Goal: Task Accomplishment & Management: Use online tool/utility

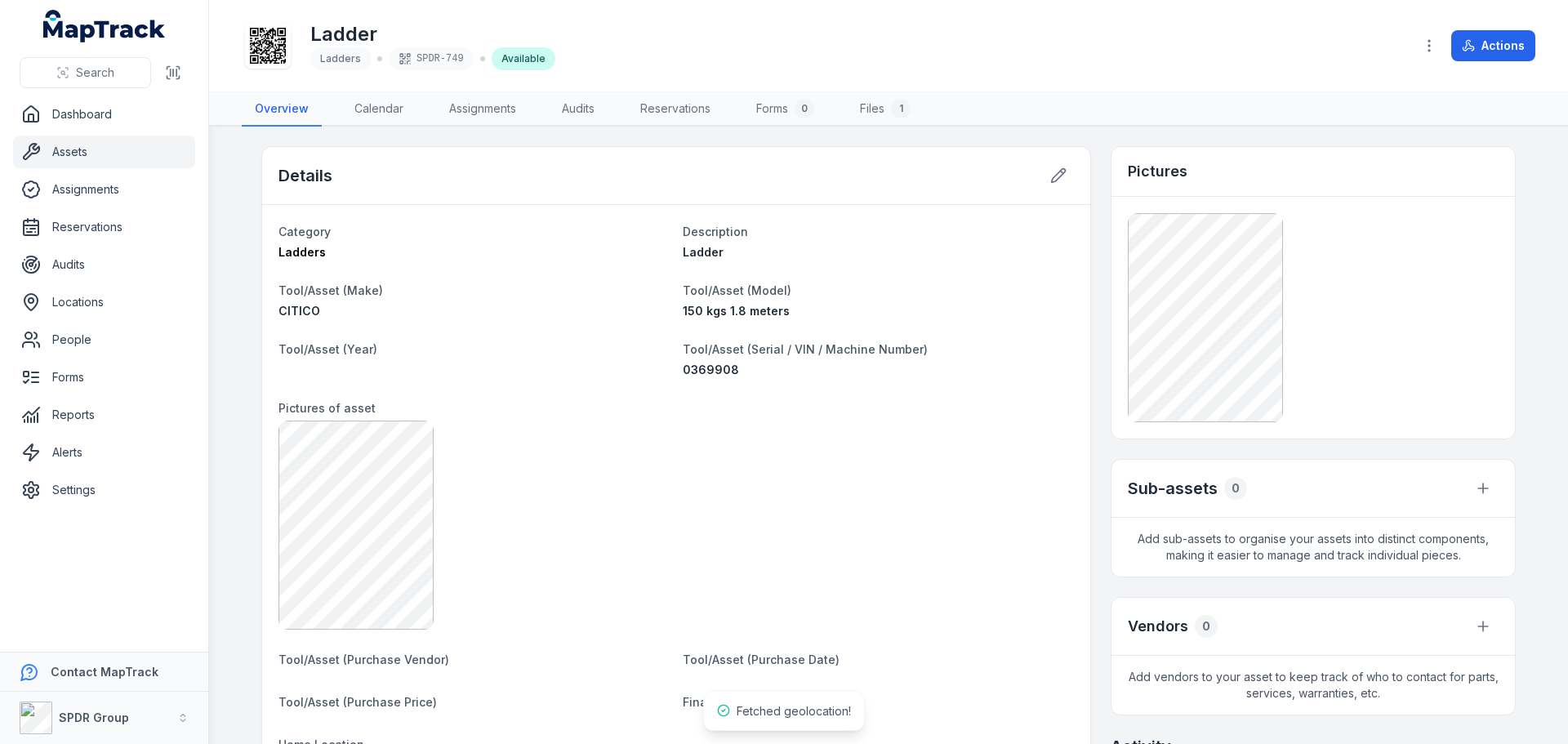
click at [84, 149] on link "Assets" at bounding box center [103, 151] width 183 height 32
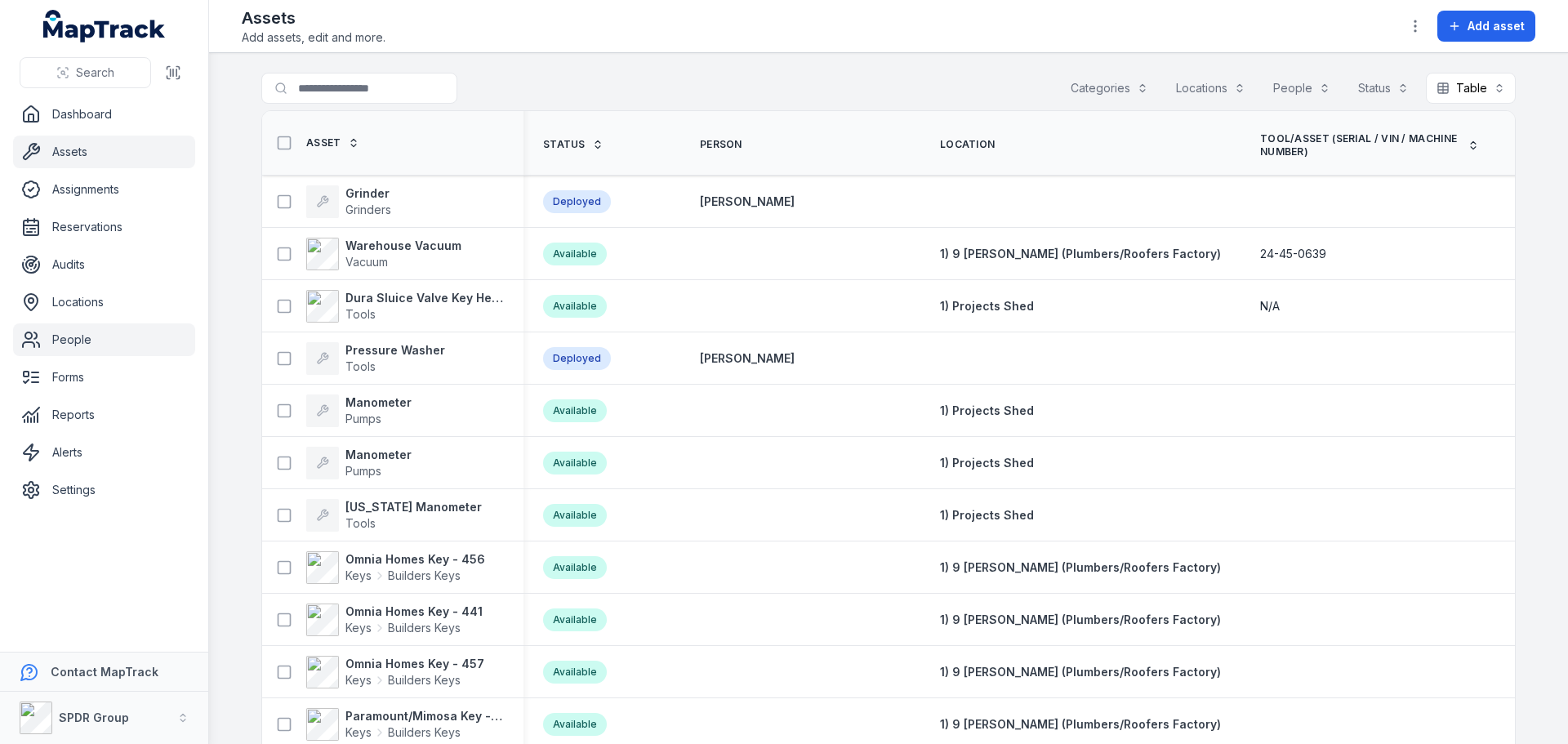
click at [66, 343] on link "People" at bounding box center [103, 339] width 183 height 32
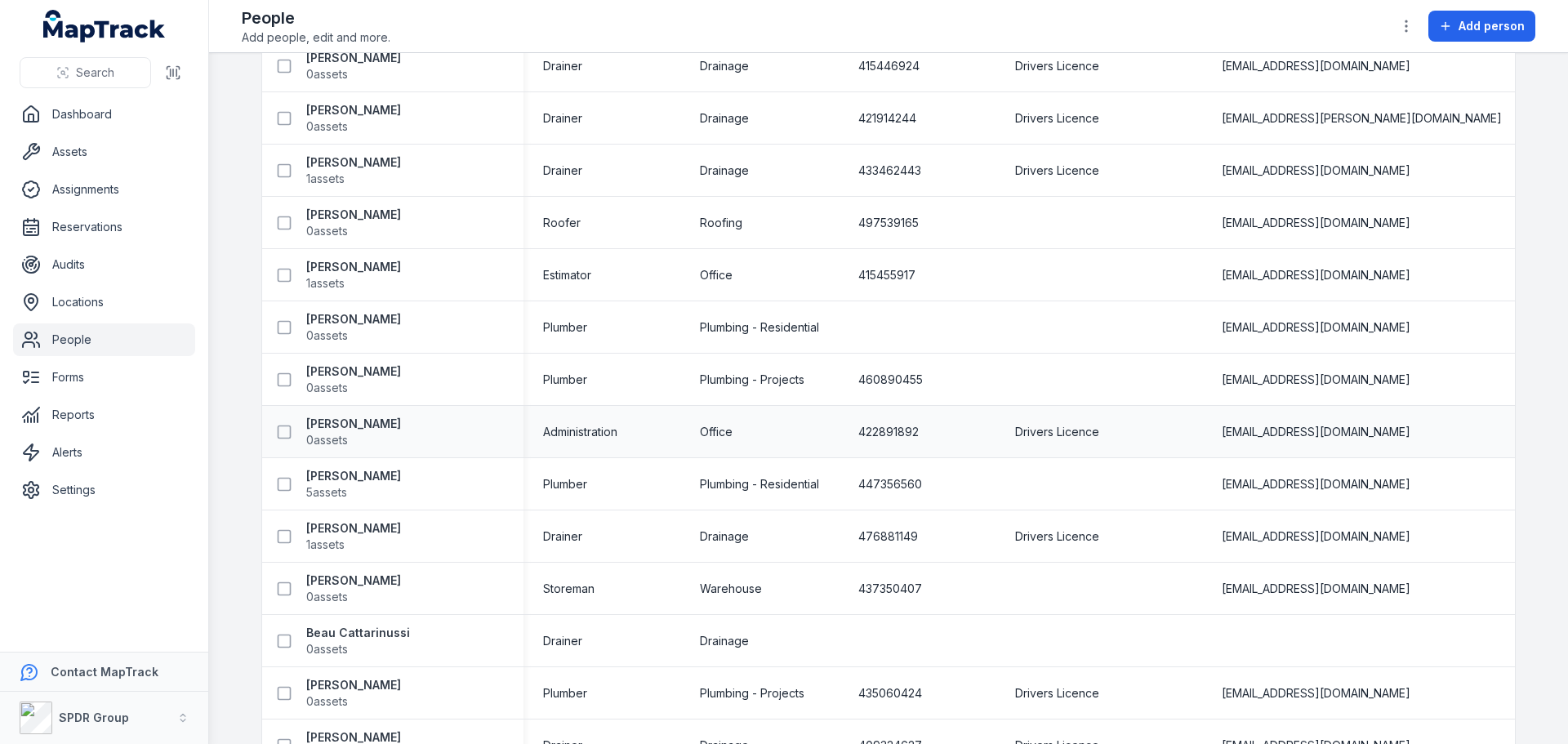
scroll to position [327, 0]
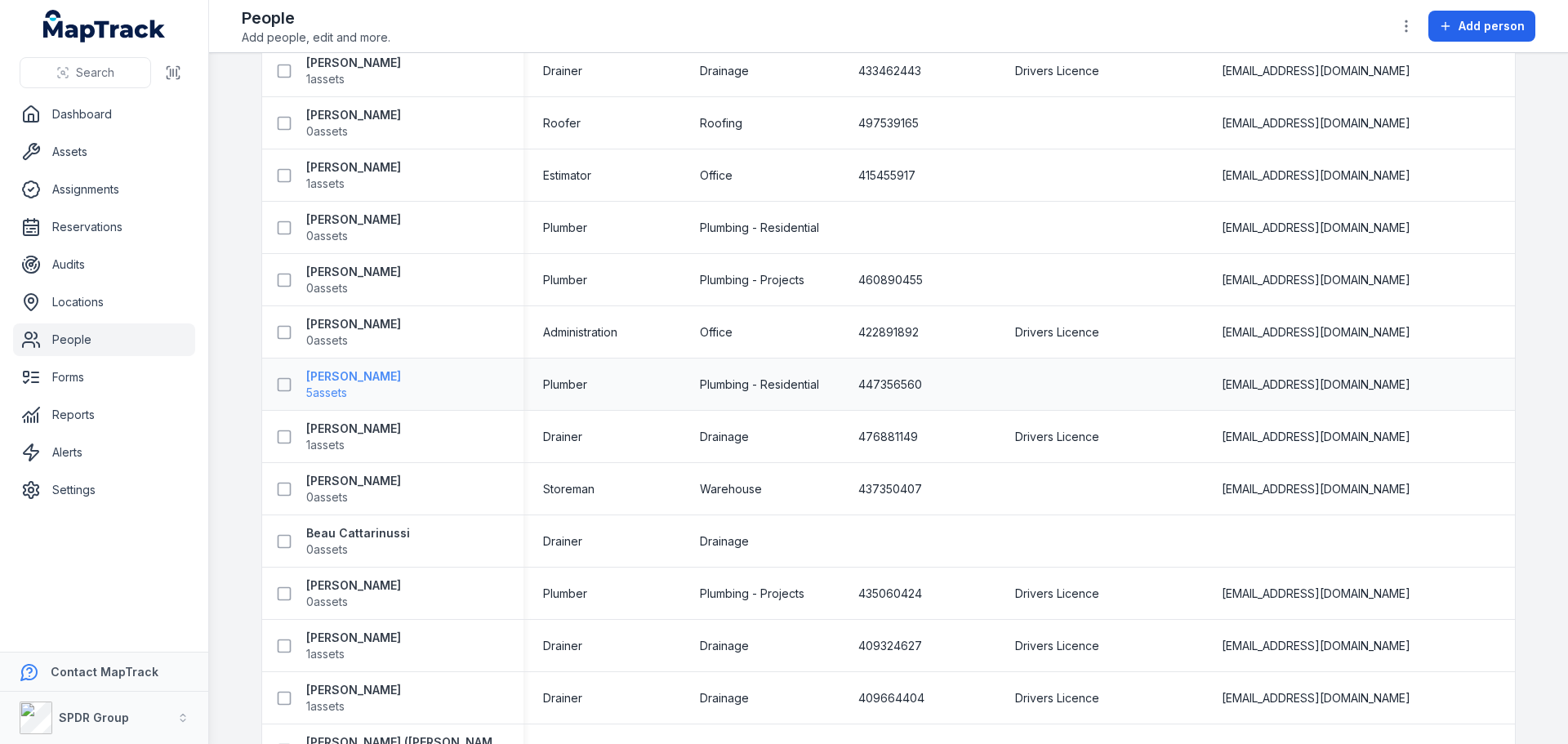
click at [351, 376] on strong "[PERSON_NAME]" at bounding box center [353, 376] width 95 height 17
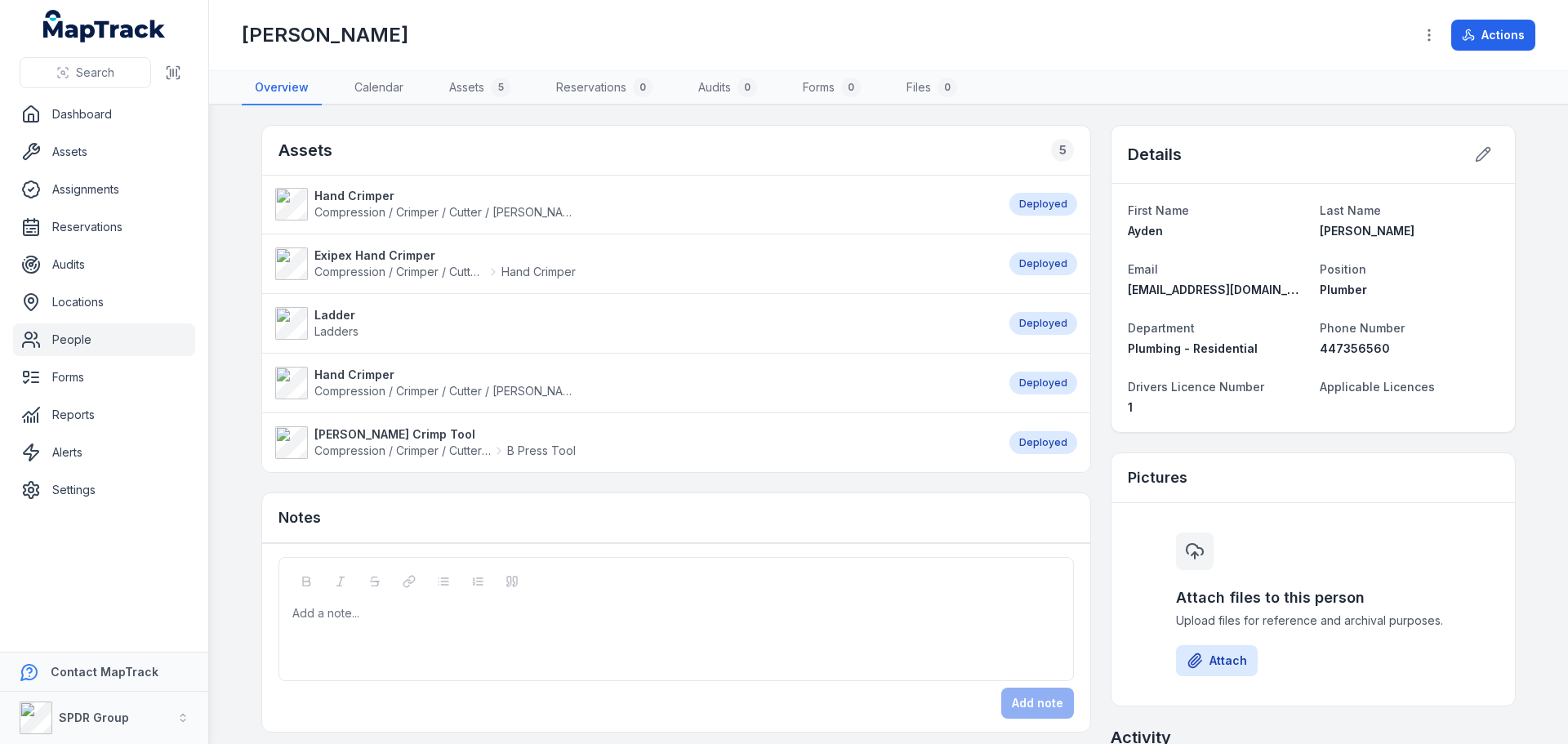
click at [332, 317] on strong "Ladder" at bounding box center [336, 315] width 44 height 17
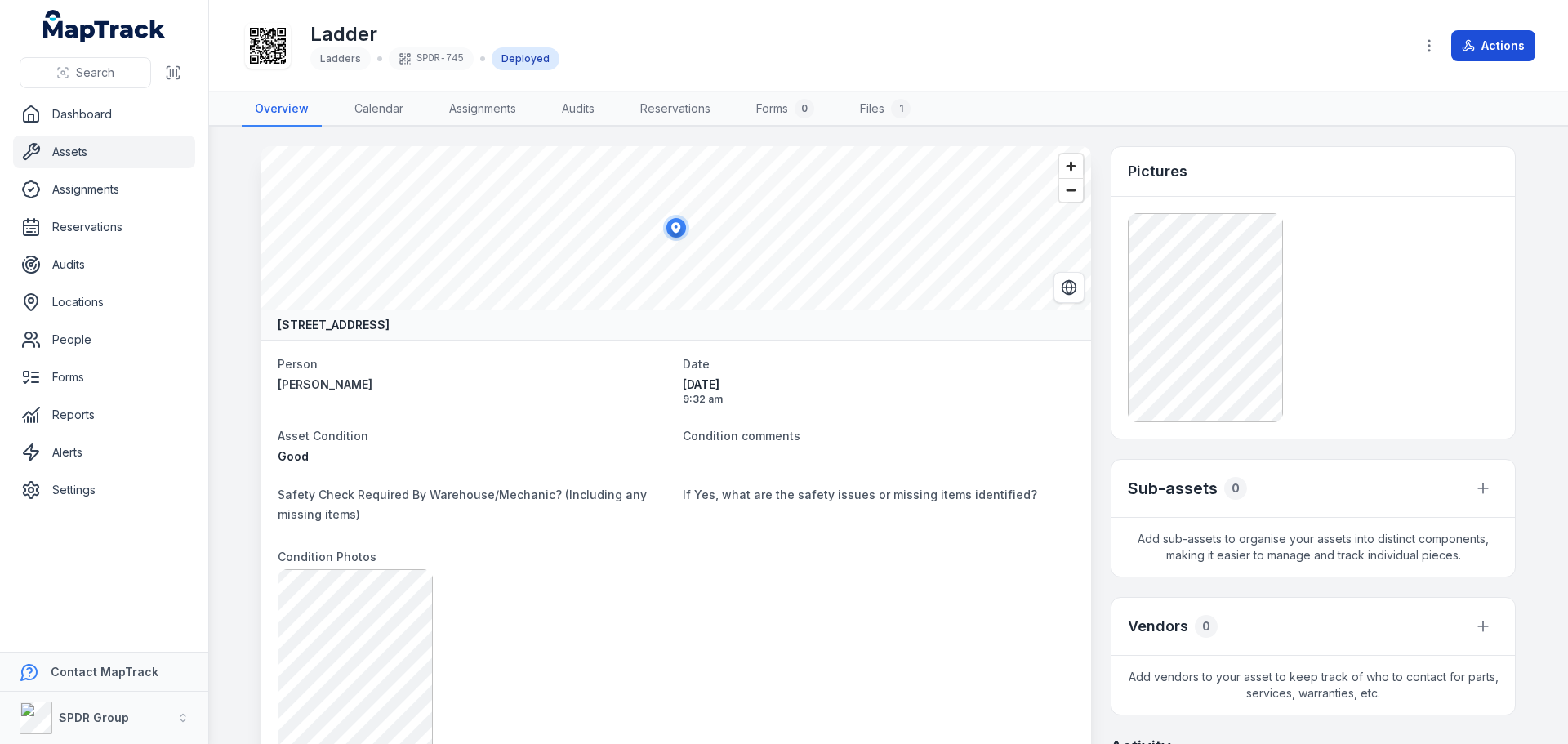
click at [1486, 48] on button "Actions" at bounding box center [1493, 46] width 84 height 31
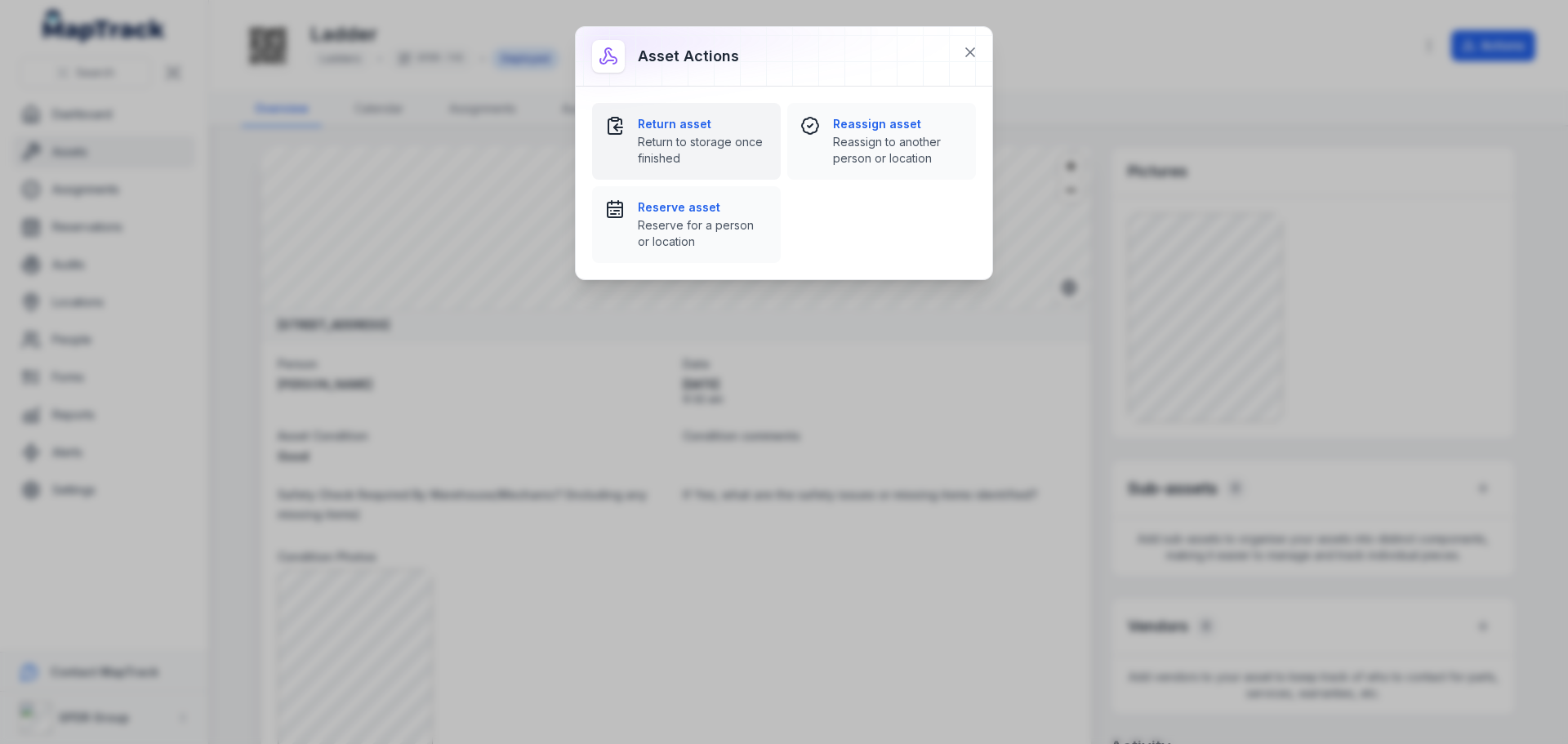
click at [657, 127] on strong "Return asset" at bounding box center [702, 124] width 130 height 17
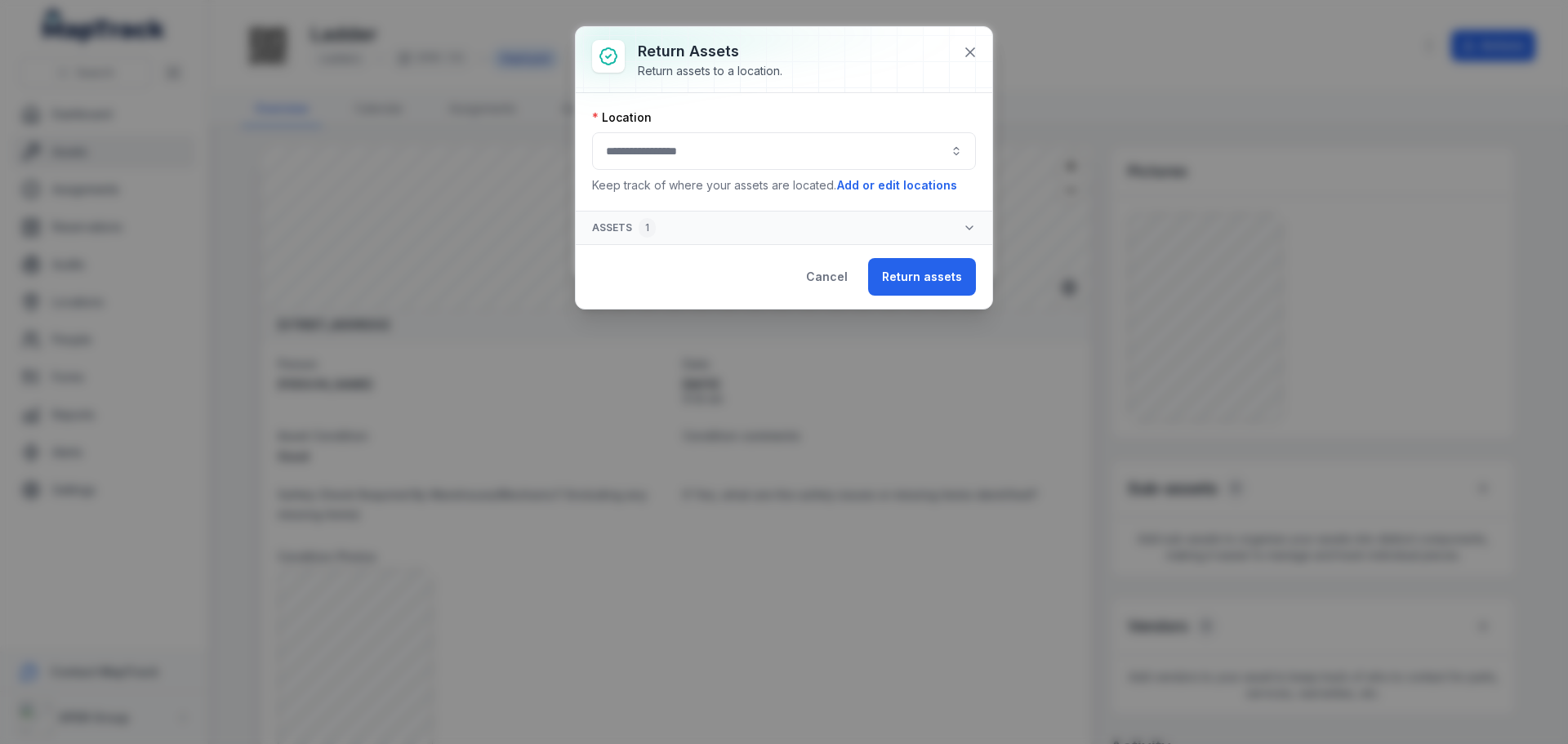
click at [640, 149] on button "button" at bounding box center [783, 151] width 384 height 37
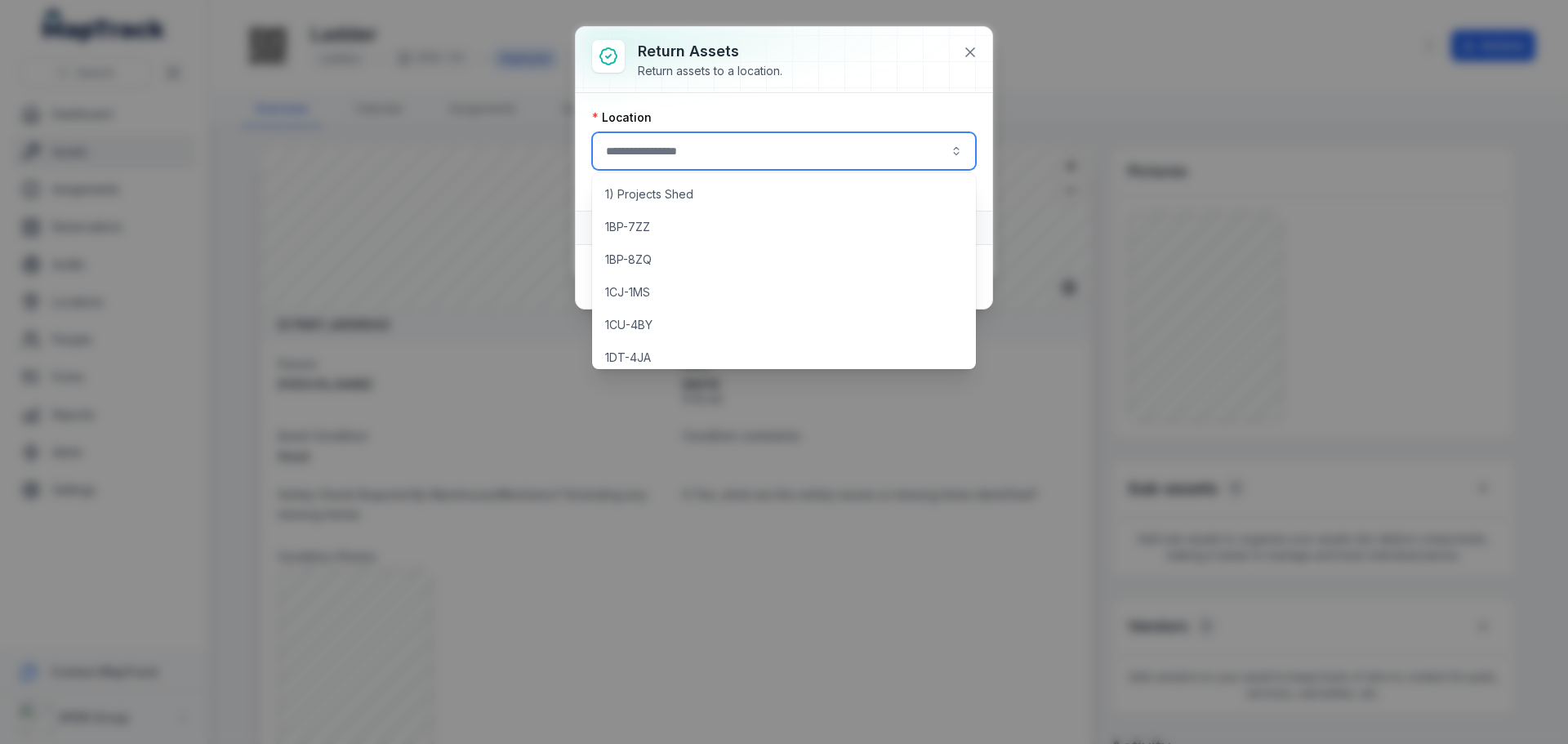
scroll to position [82, 0]
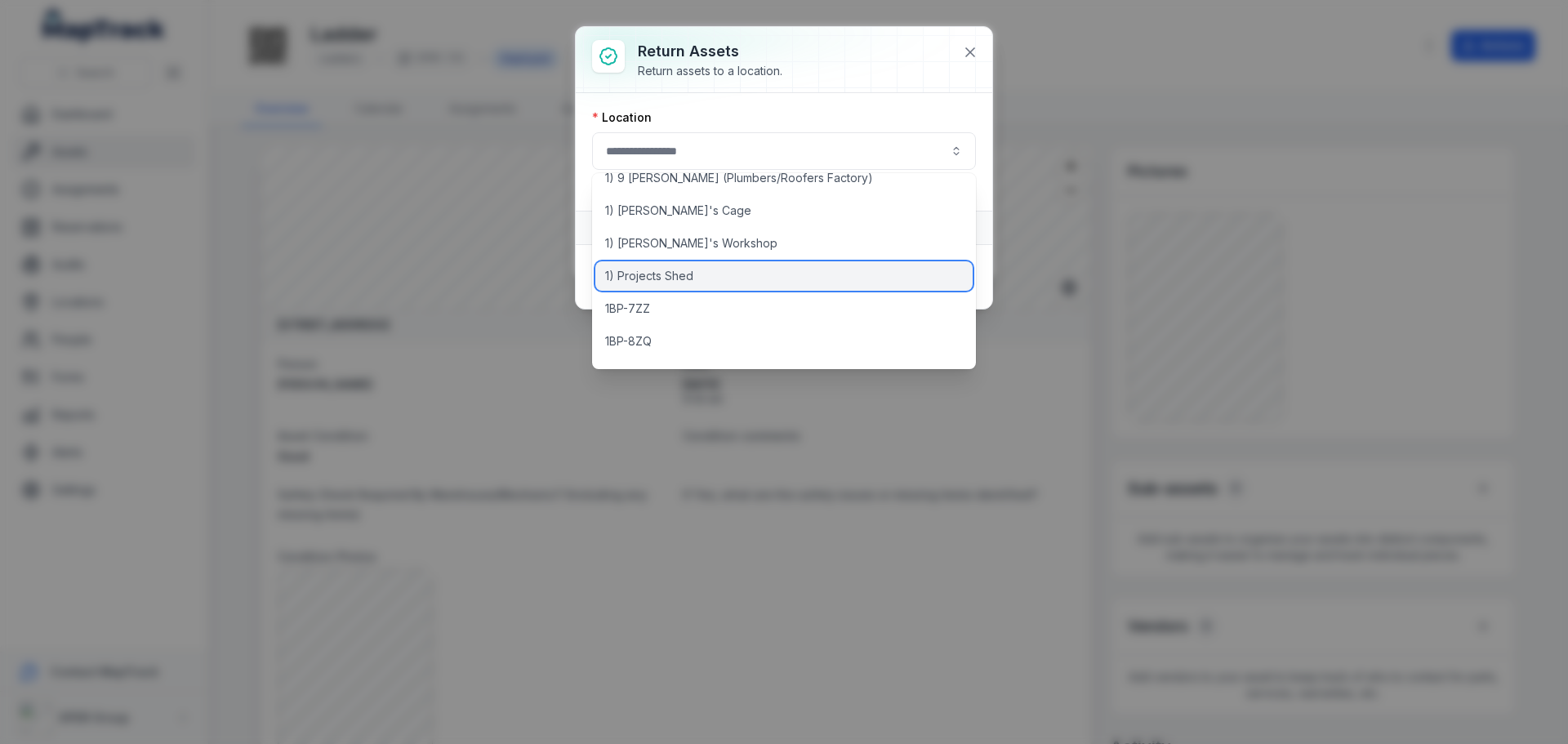
click at [679, 274] on span "1) Projects Shed" at bounding box center [649, 275] width 88 height 17
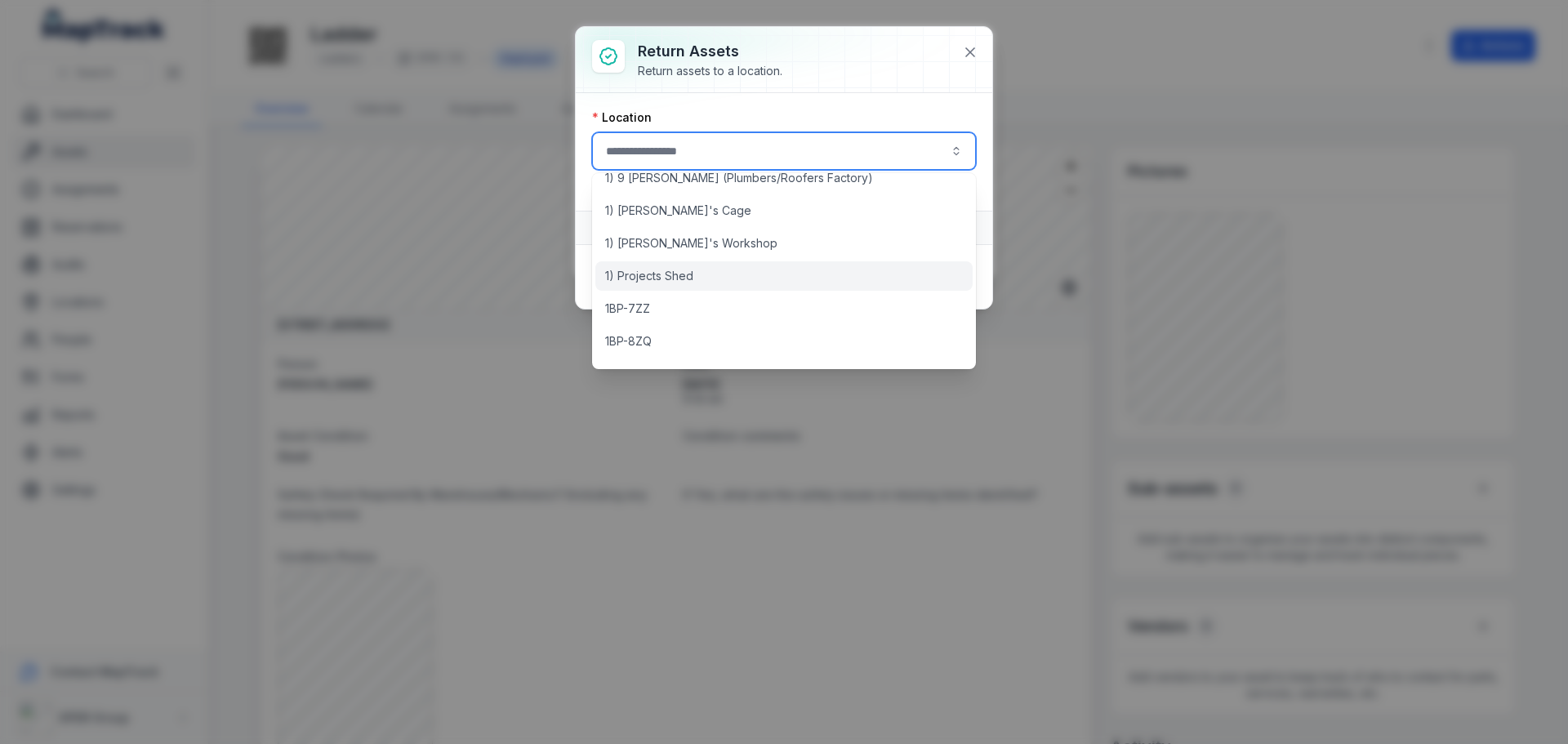
type input "**********"
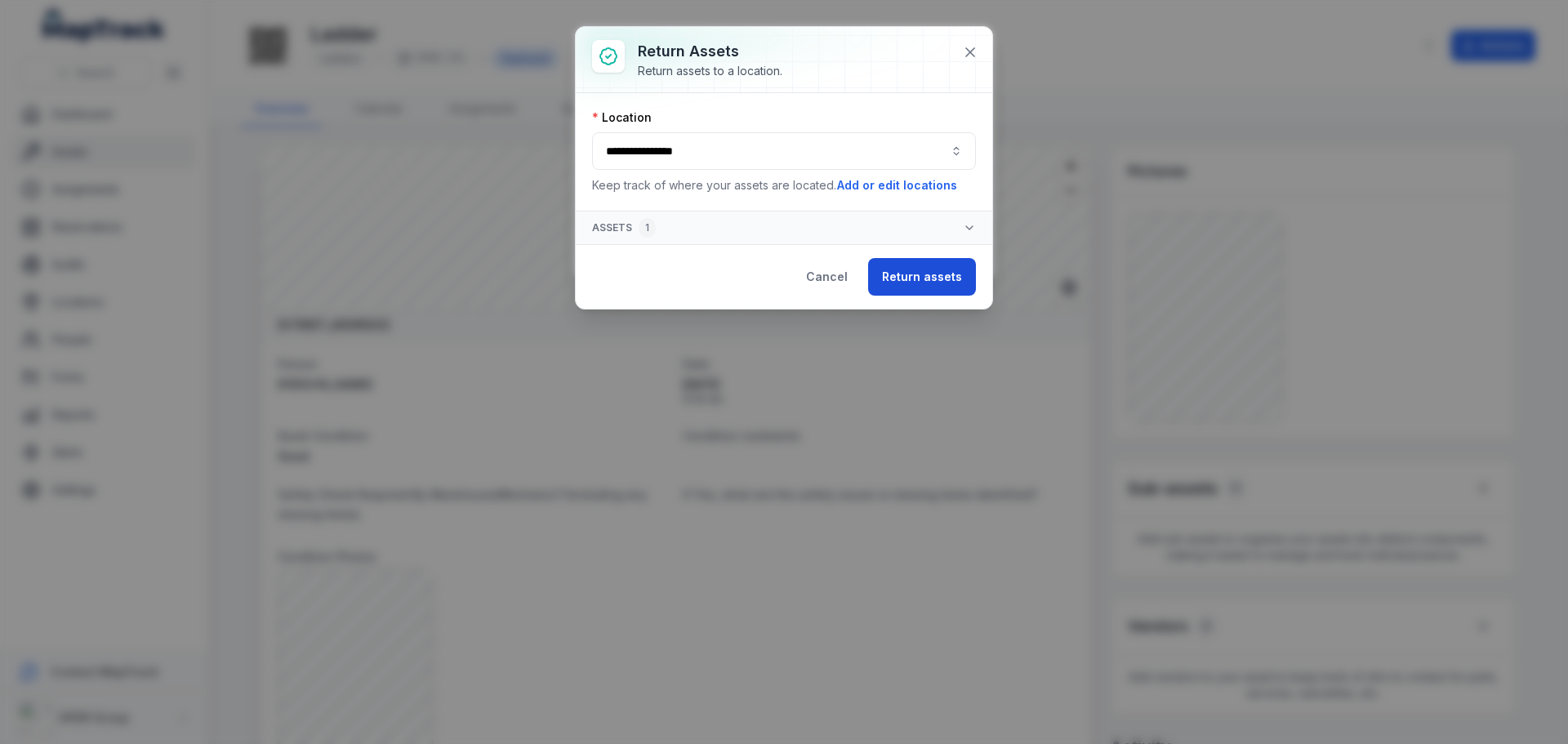
click at [923, 270] on button "Return assets" at bounding box center [922, 276] width 107 height 37
